Goal: Navigation & Orientation: Find specific page/section

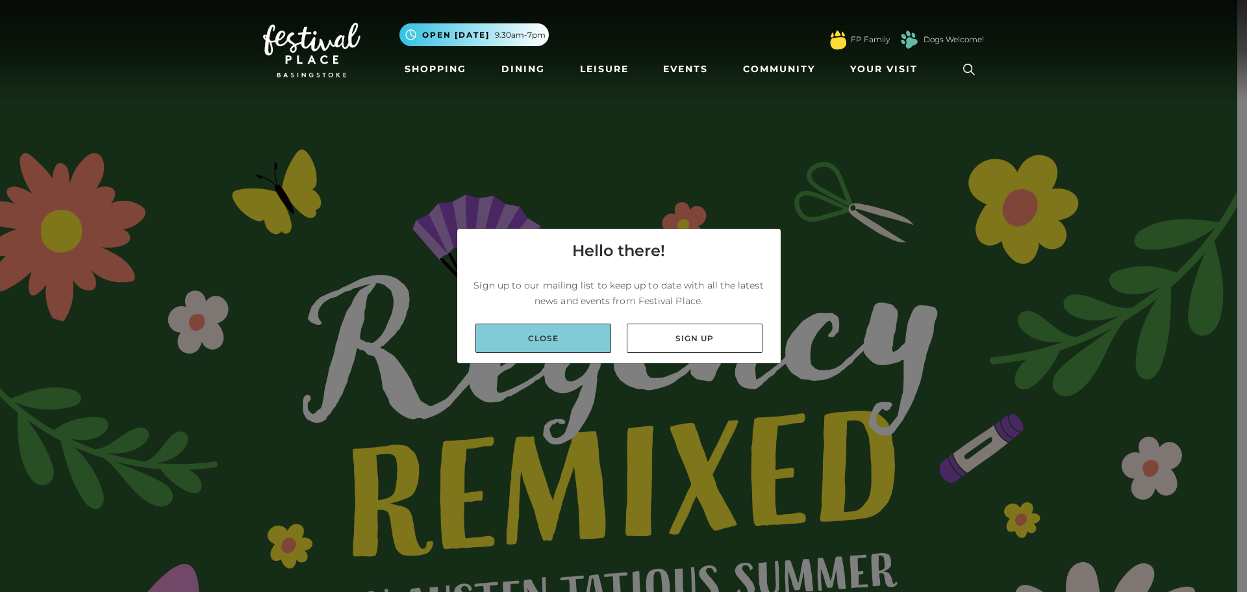
click at [583, 343] on link "Close" at bounding box center [543, 337] width 136 height 29
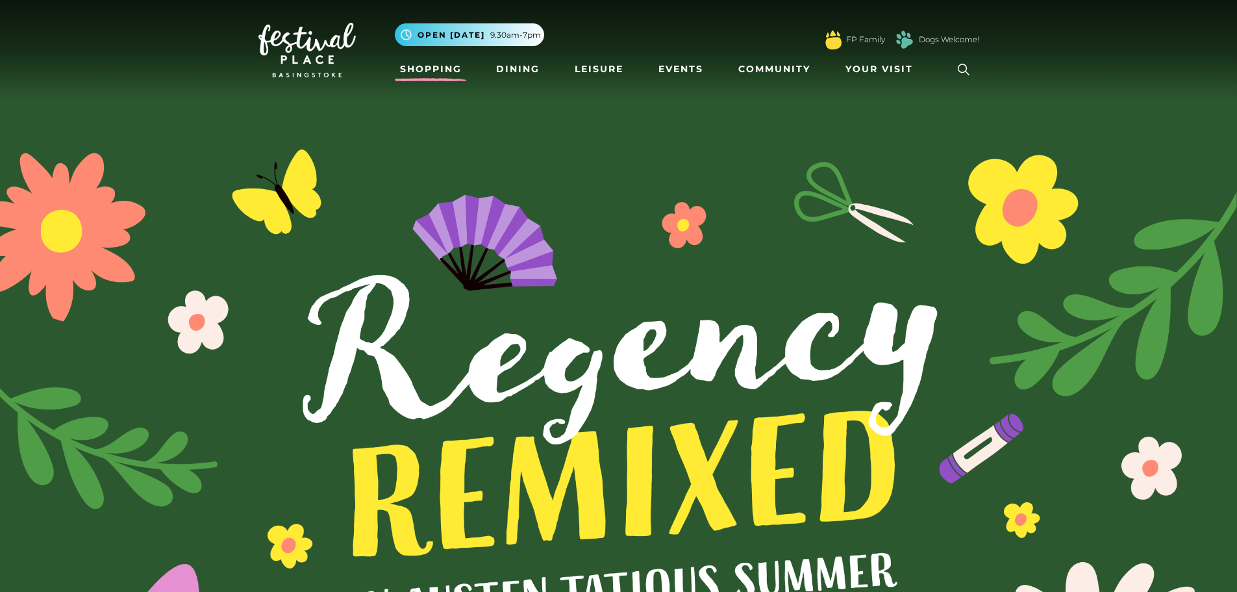
click at [421, 66] on link "Shopping" at bounding box center [431, 69] width 72 height 24
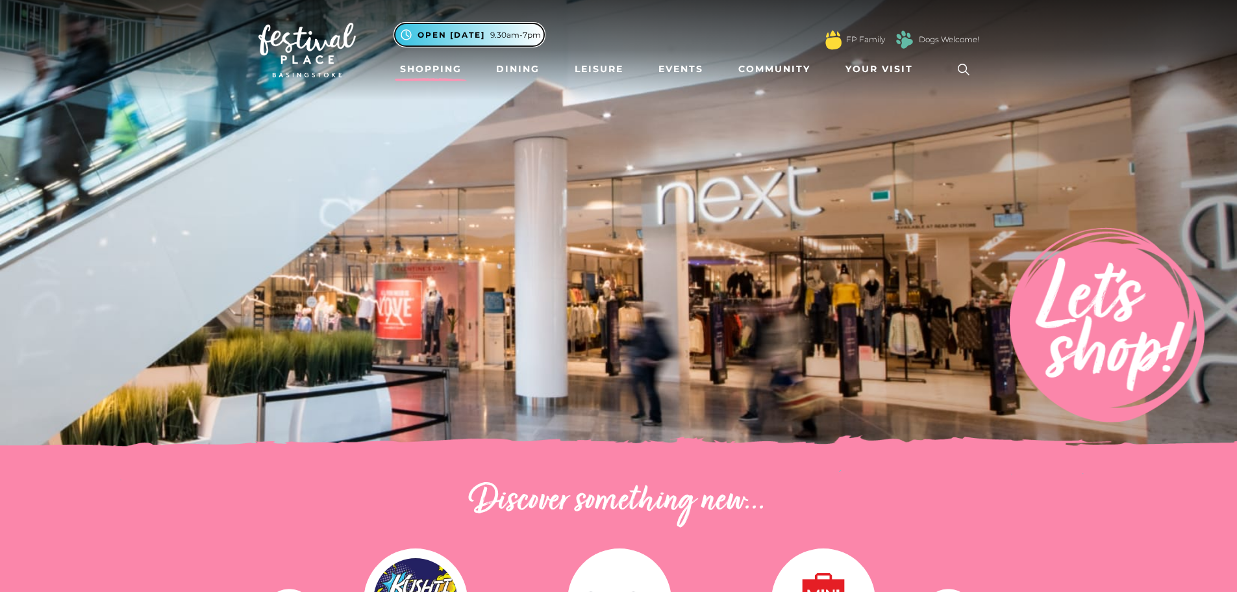
click at [493, 38] on span "9.30am-7pm" at bounding box center [515, 35] width 51 height 12
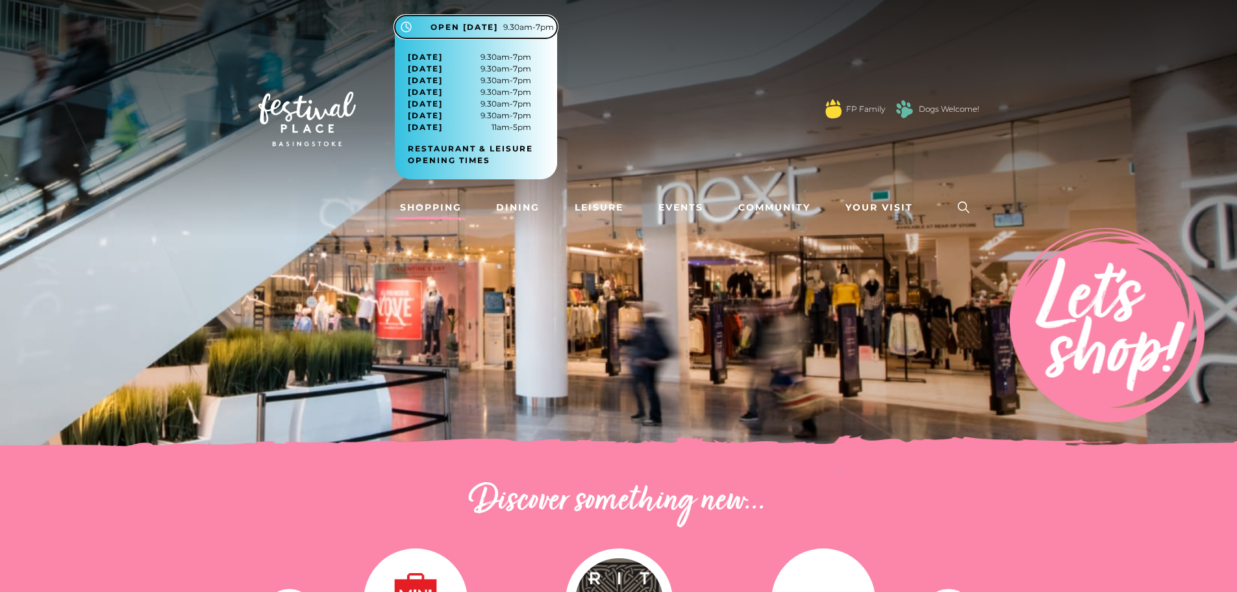
click at [505, 29] on span "9.30am-7pm" at bounding box center [528, 27] width 51 height 12
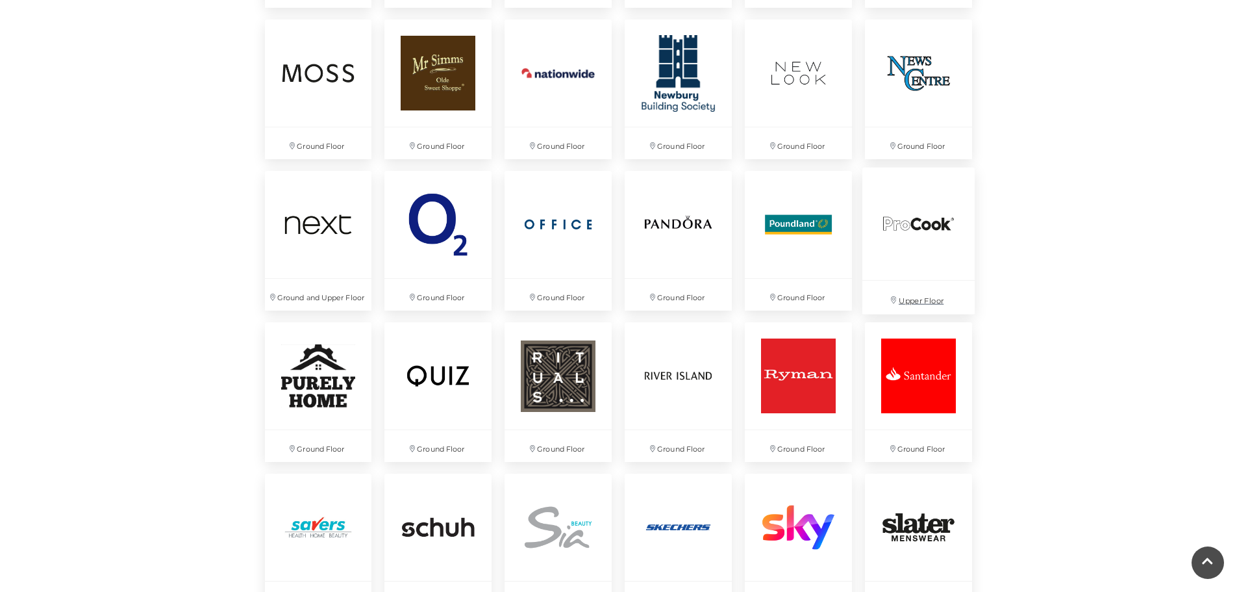
scroll to position [2403, 0]
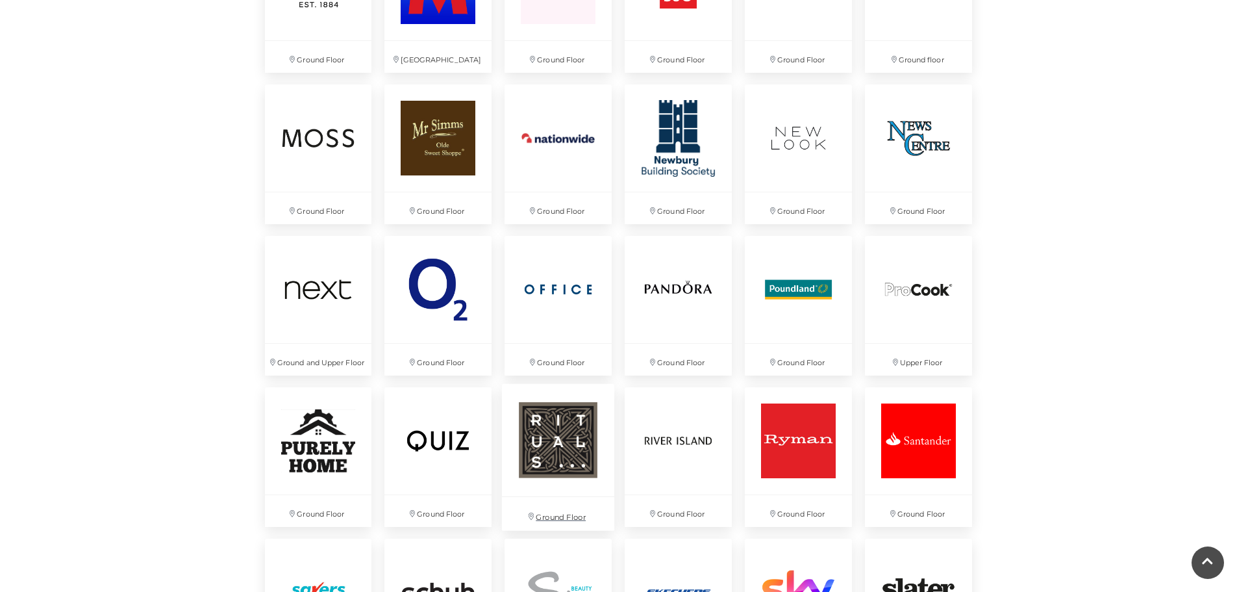
click at [589, 429] on img at bounding box center [558, 440] width 112 height 112
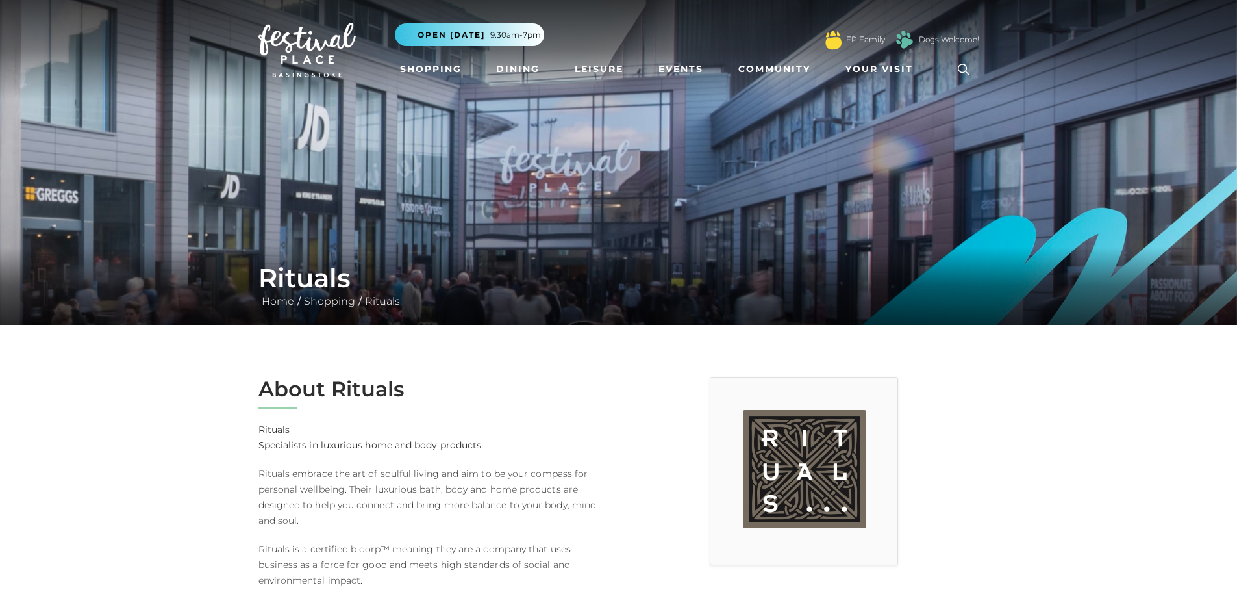
scroll to position [325, 0]
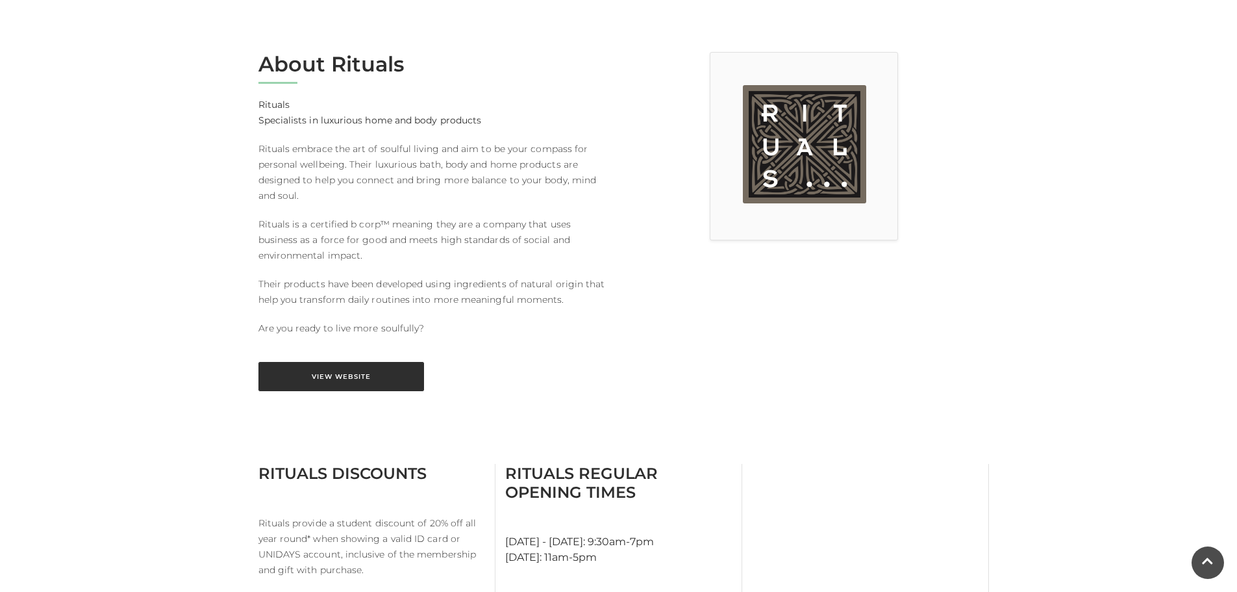
click at [334, 383] on link "View Website" at bounding box center [341, 376] width 166 height 29
